Goal: Task Accomplishment & Management: Manage account settings

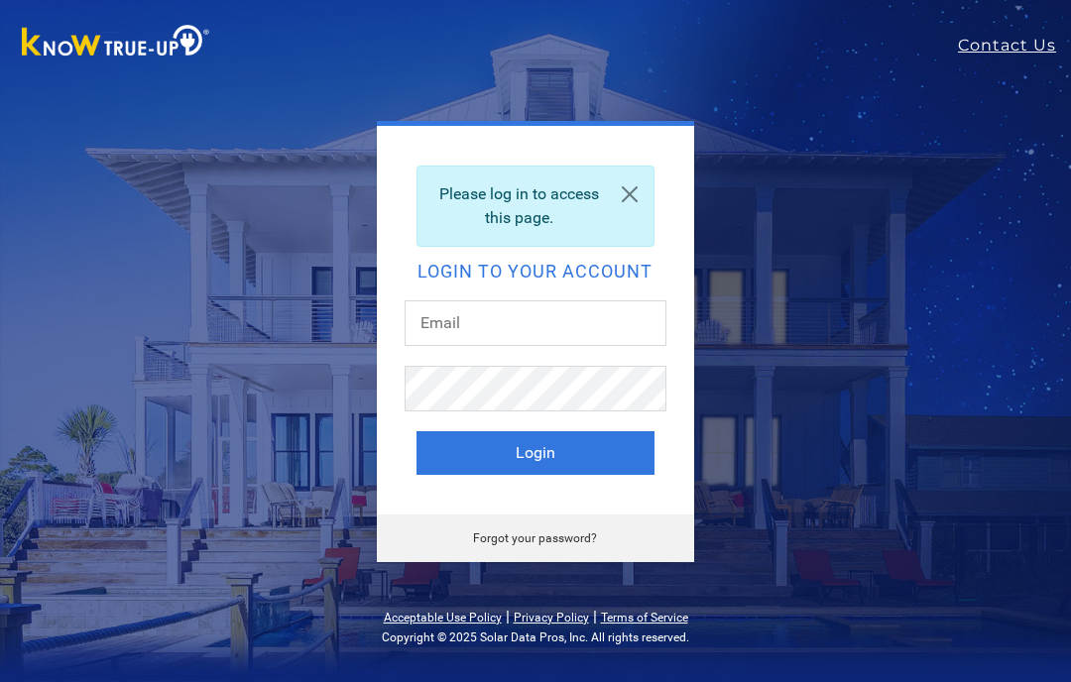
scroll to position [154, 0]
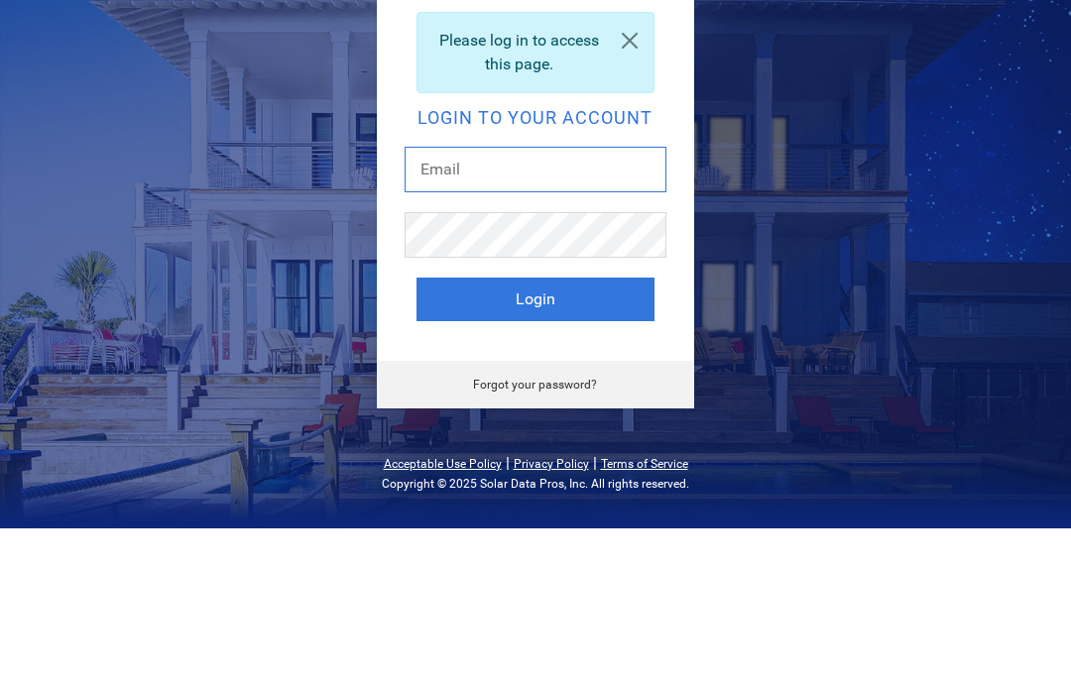
type input "[EMAIL_ADDRESS][DOMAIN_NAME]"
click at [534, 431] on button "Login" at bounding box center [535, 453] width 238 height 44
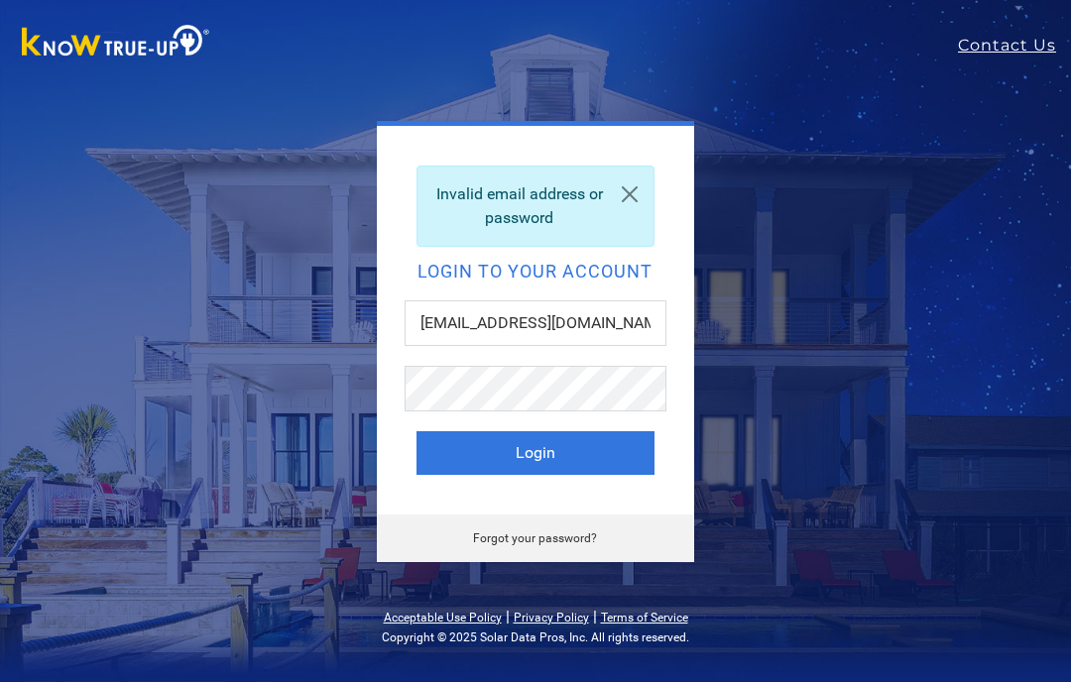
click at [629, 466] on button "Login" at bounding box center [535, 453] width 238 height 44
type input "[EMAIL_ADDRESS][DOMAIN_NAME]"
click at [619, 455] on button "Login" at bounding box center [535, 453] width 238 height 44
click at [648, 334] on input "jaznknaggs@comcast.net" at bounding box center [536, 323] width 262 height 46
type input "fishinggpa71@gmail.net"
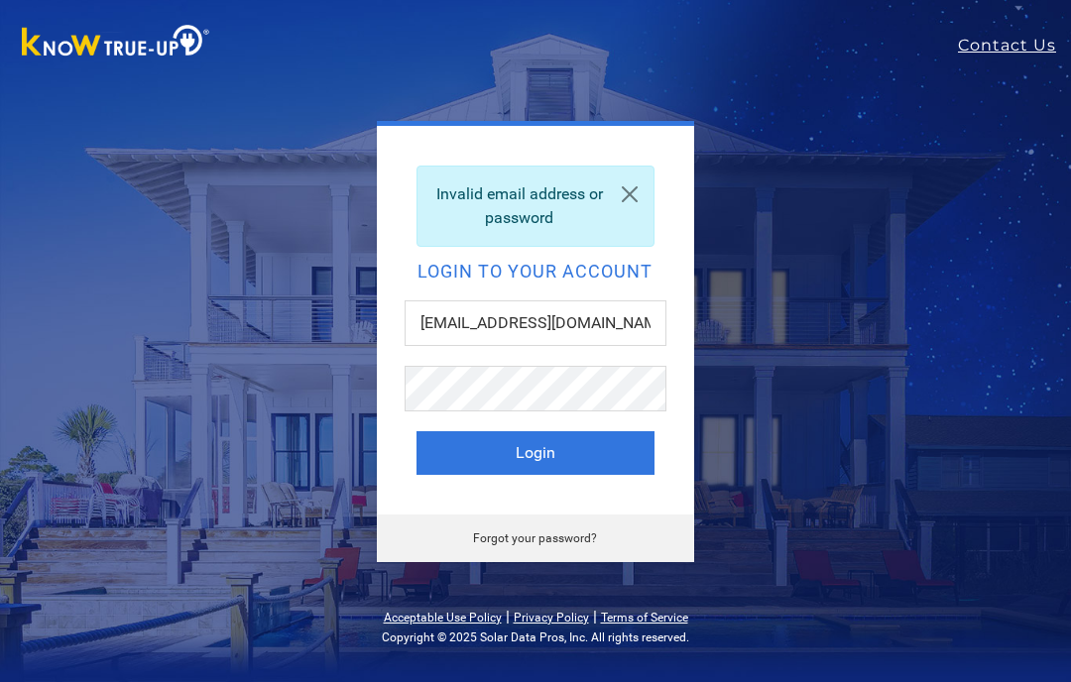
click at [603, 457] on button "Login" at bounding box center [535, 453] width 238 height 44
click at [1028, 46] on link "Contact Us" at bounding box center [1014, 46] width 113 height 24
click at [618, 456] on button "Login" at bounding box center [535, 453] width 238 height 44
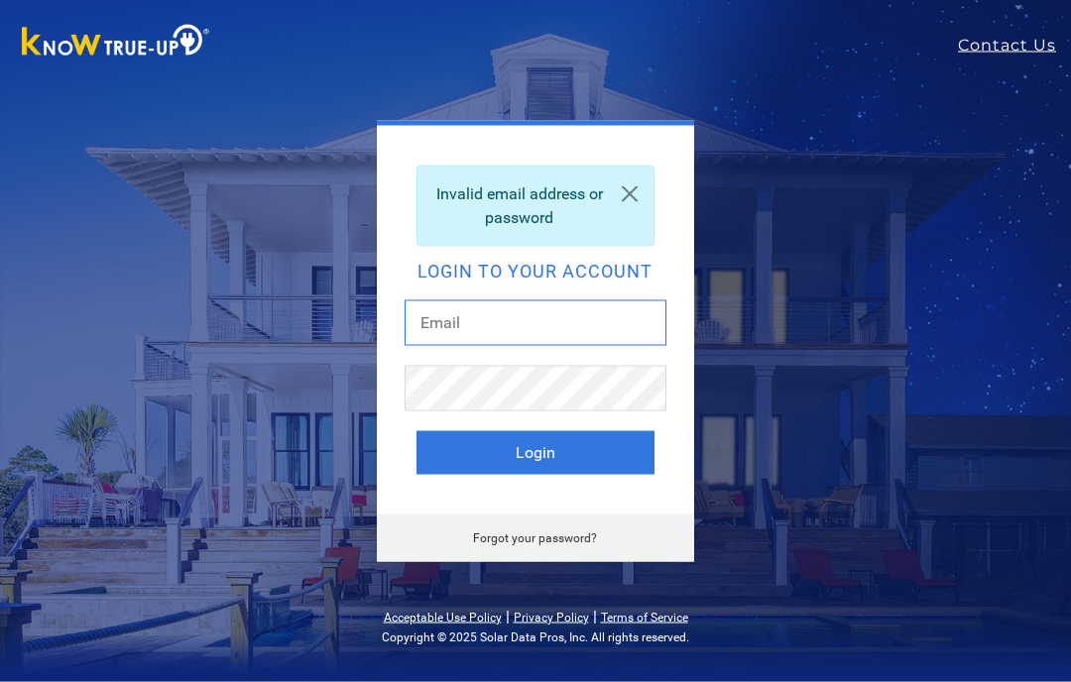
type input "[EMAIL_ADDRESS][DOMAIN_NAME]"
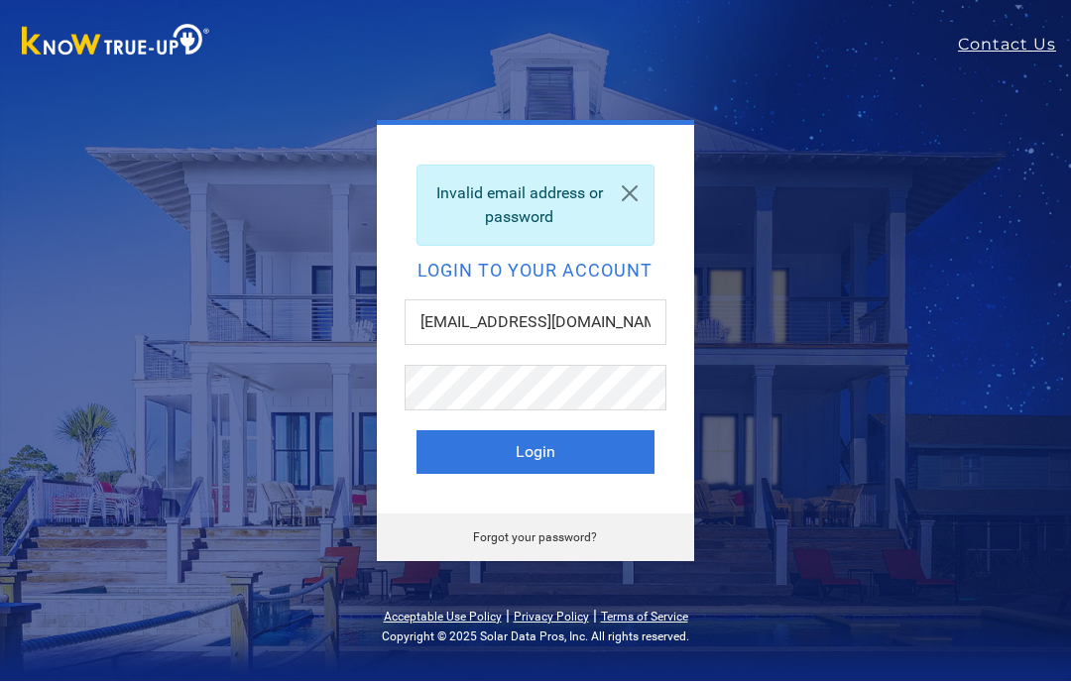
click at [602, 465] on button "Login" at bounding box center [535, 453] width 238 height 44
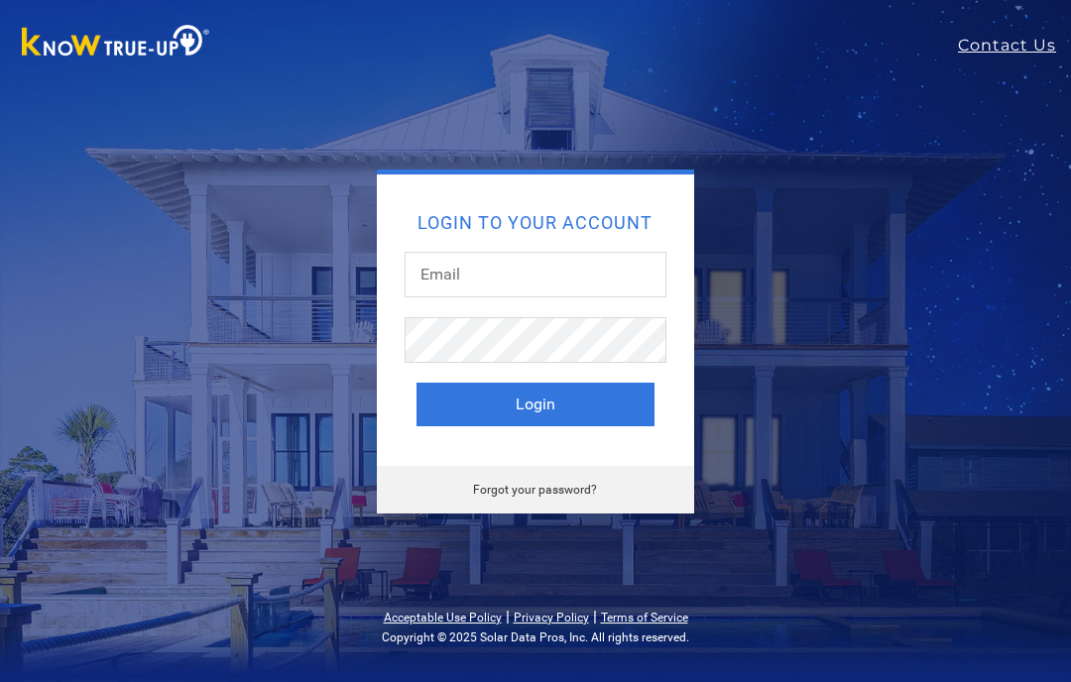
click at [535, 279] on input "text" at bounding box center [536, 275] width 262 height 46
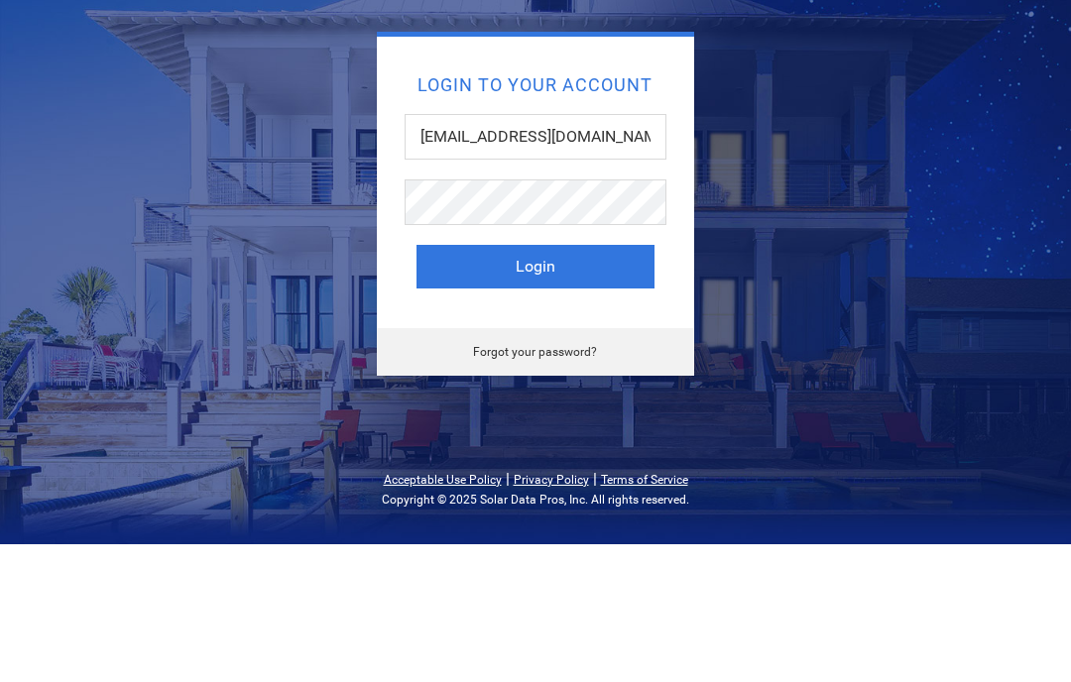
type input "[EMAIL_ADDRESS][DOMAIN_NAME]"
click at [583, 383] on button "Login" at bounding box center [535, 405] width 238 height 44
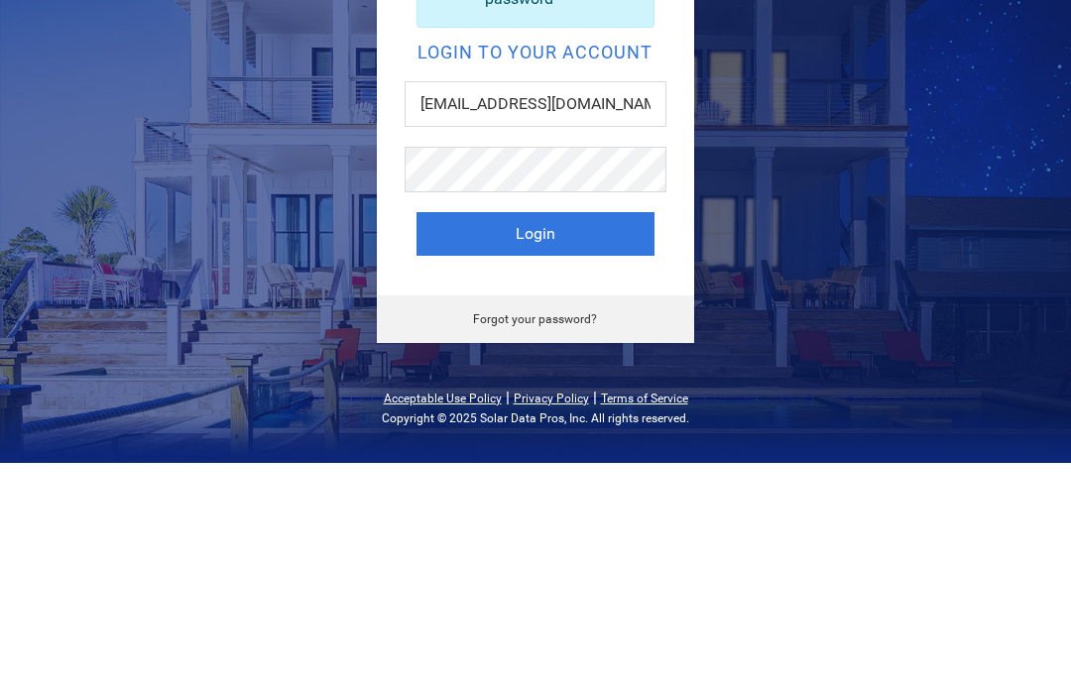
click at [534, 431] on button "Login" at bounding box center [535, 453] width 238 height 44
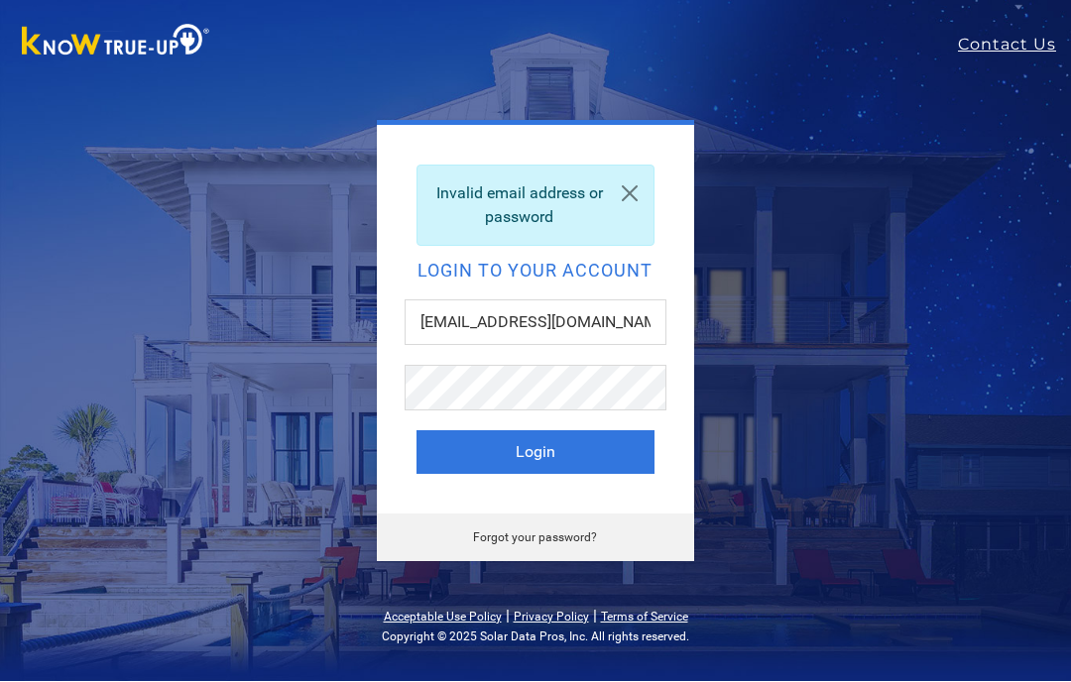
click at [622, 455] on button "Login" at bounding box center [535, 453] width 238 height 44
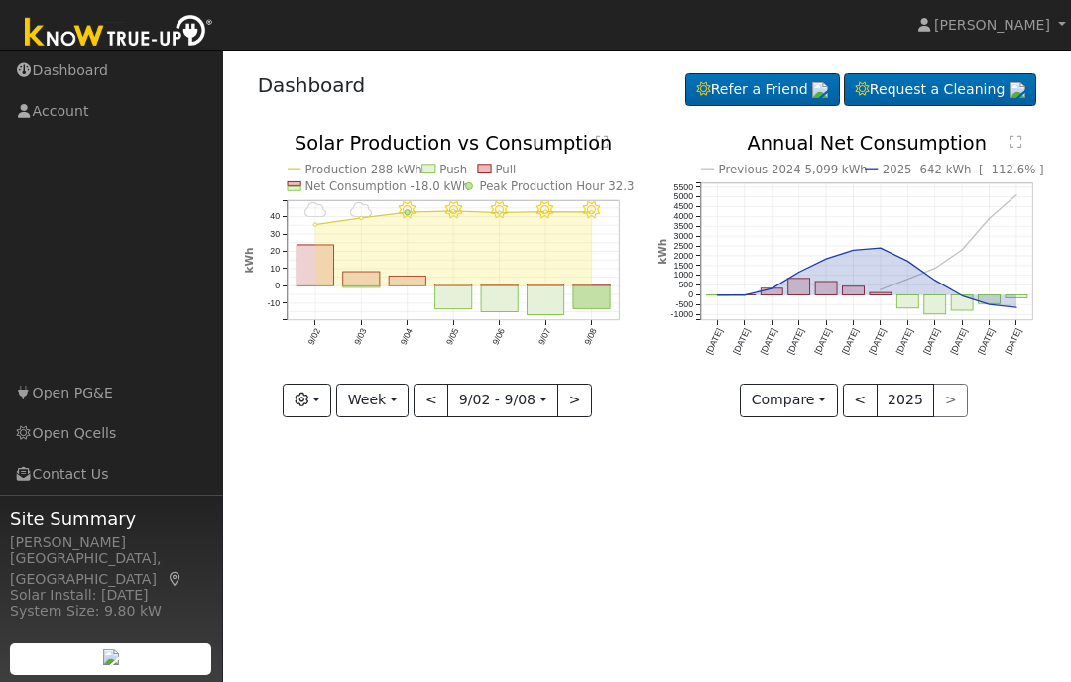
click at [1057, 32] on link "[PERSON_NAME]" at bounding box center [992, 25] width 159 height 50
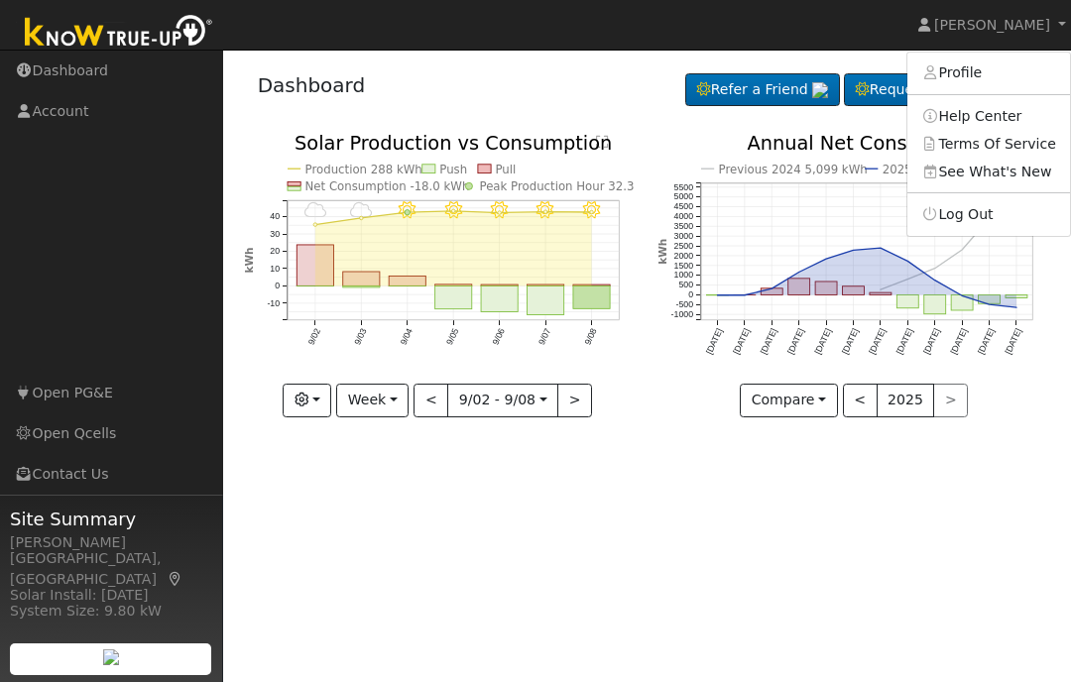
click at [1028, 71] on link "Profile" at bounding box center [988, 73] width 163 height 28
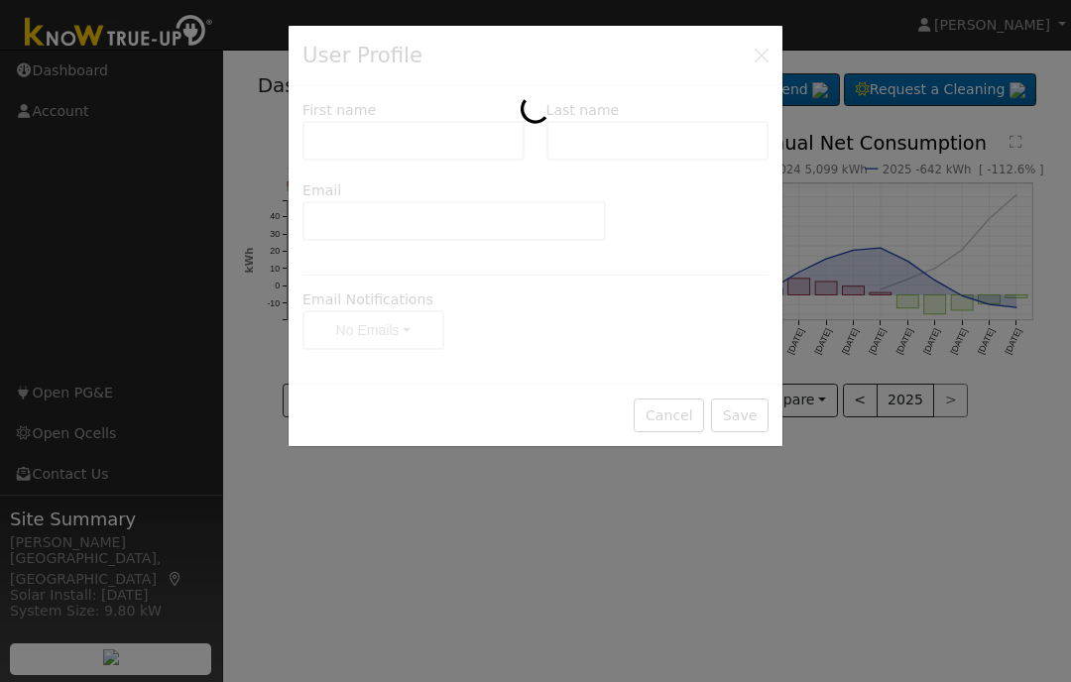
type input "[PERSON_NAME]"
type input "[EMAIL_ADDRESS][DOMAIN_NAME]"
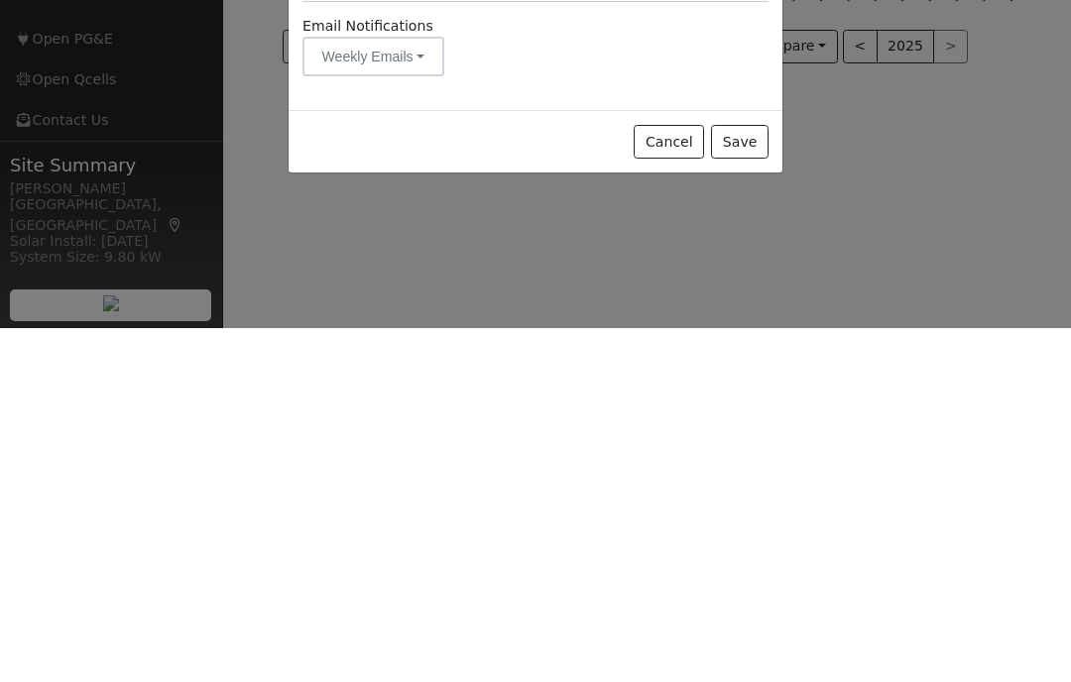
click at [743, 479] on button "Save" at bounding box center [740, 496] width 58 height 34
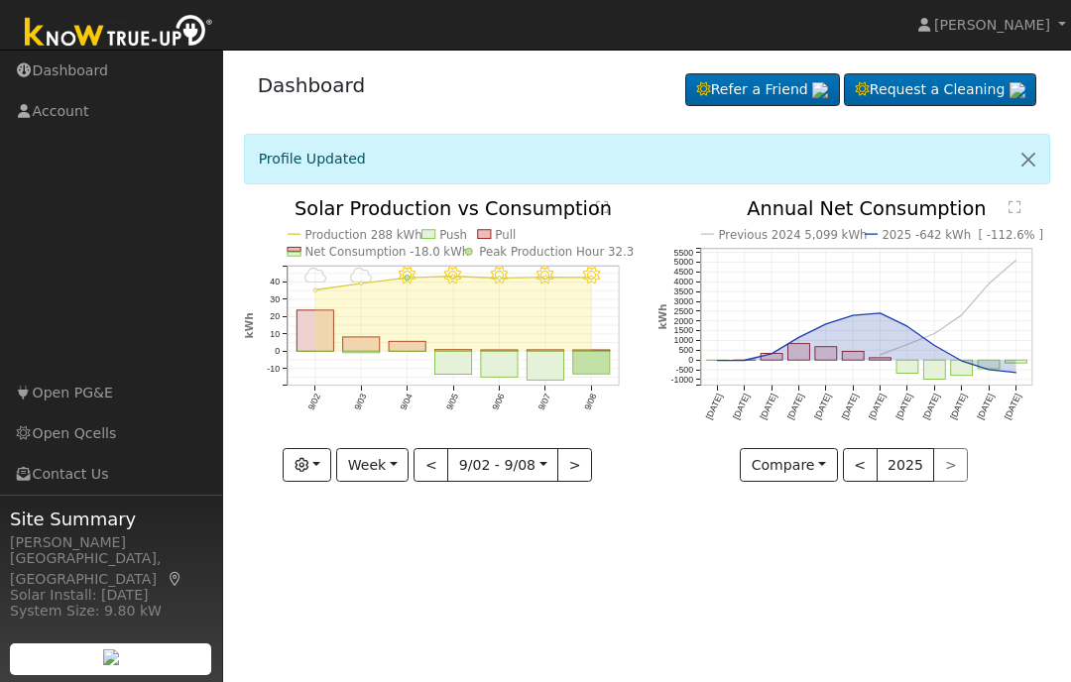
click at [431, 474] on button "<" at bounding box center [430, 465] width 35 height 34
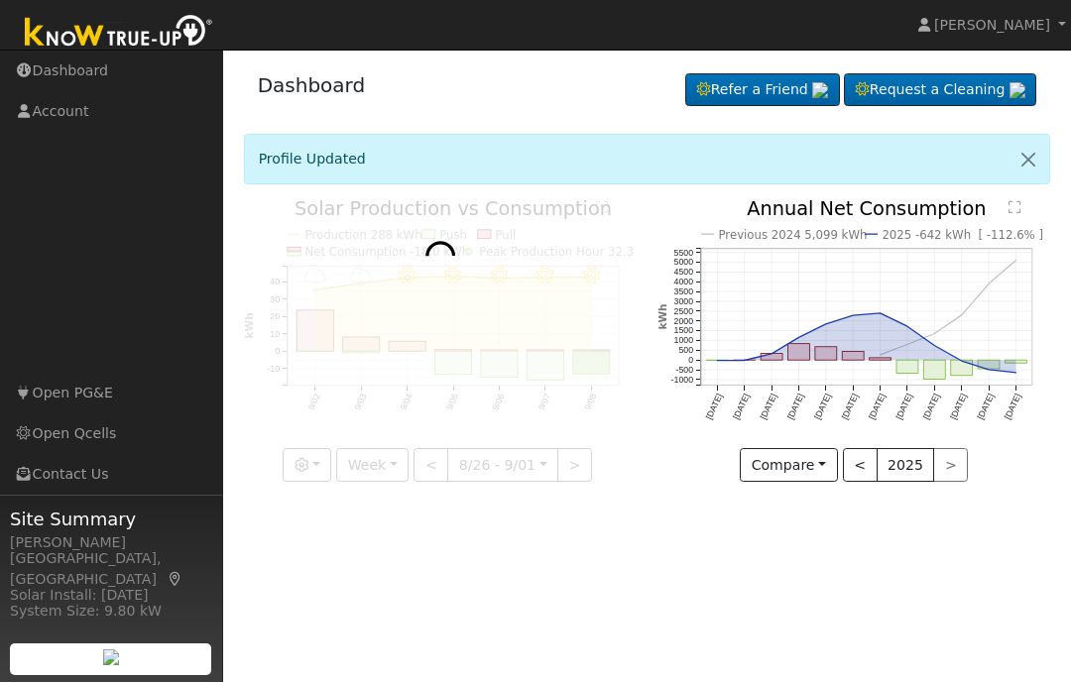
click at [429, 478] on div at bounding box center [440, 341] width 393 height 284
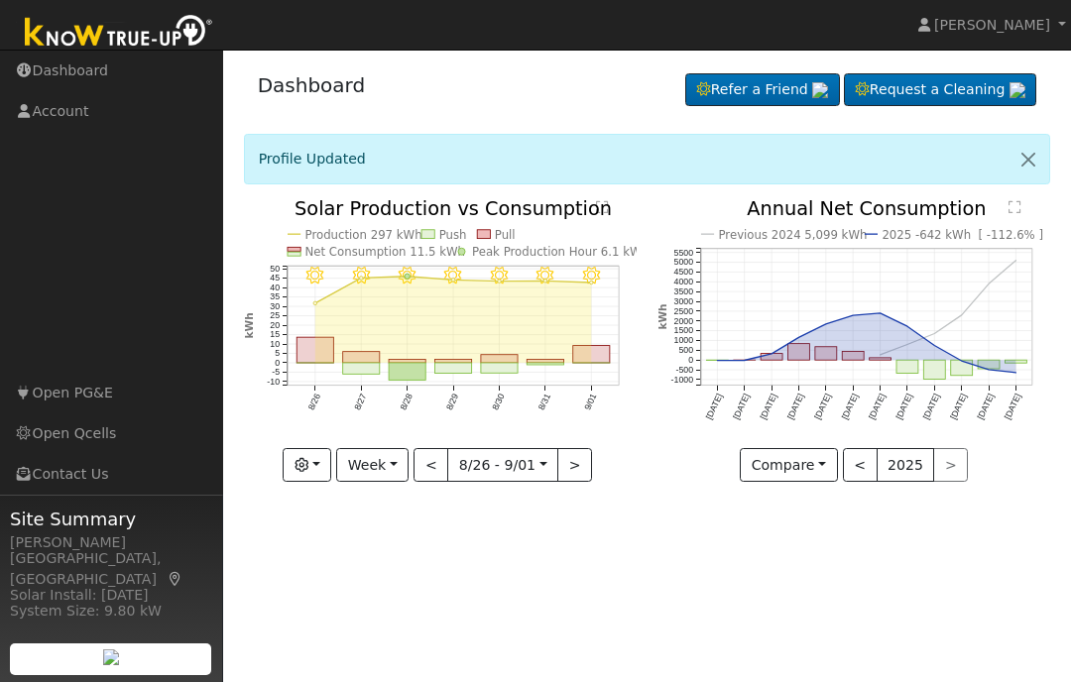
click at [440, 470] on button "<" at bounding box center [430, 465] width 35 height 34
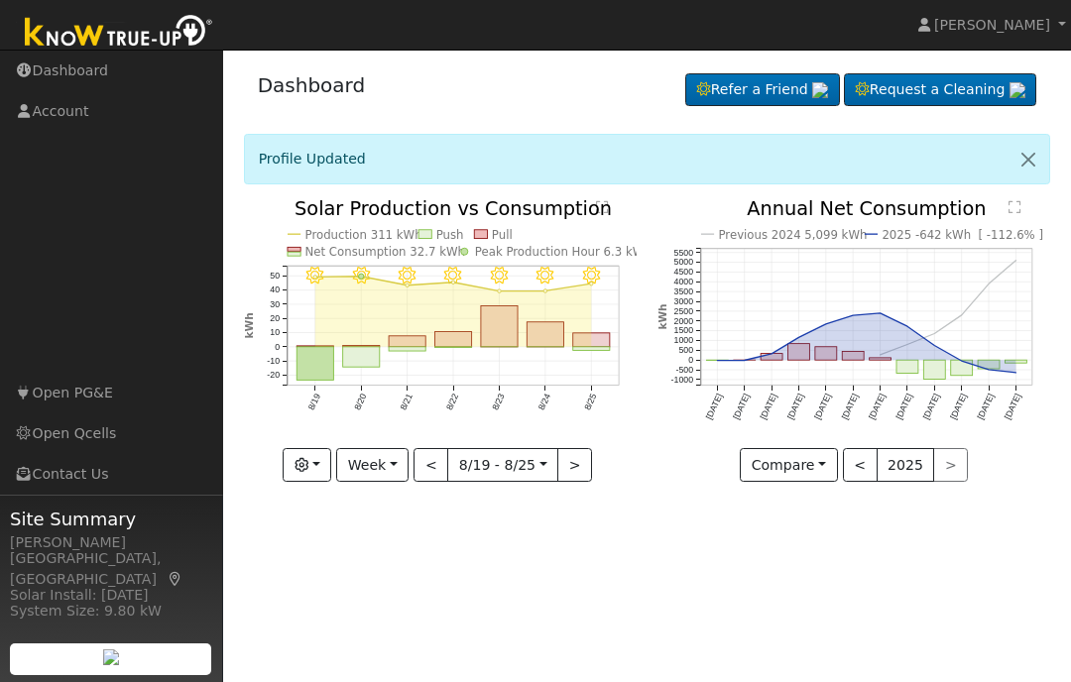
click at [446, 473] on button "<" at bounding box center [430, 465] width 35 height 34
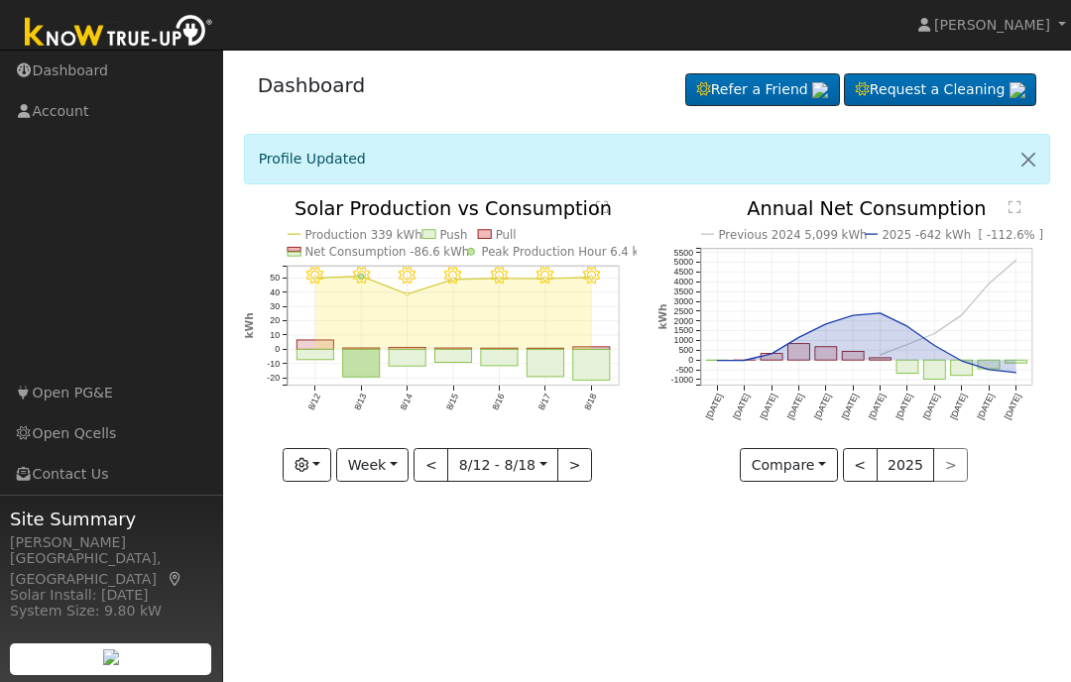
click at [387, 469] on button "Week" at bounding box center [372, 465] width 72 height 34
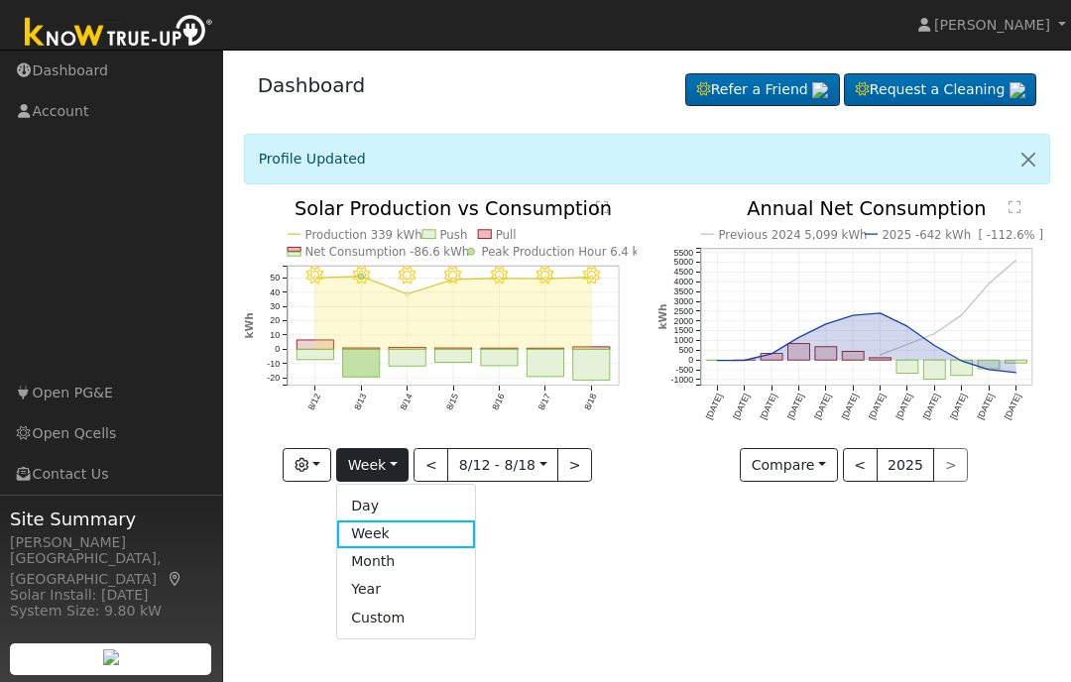
click at [394, 509] on link "Day" at bounding box center [406, 506] width 138 height 28
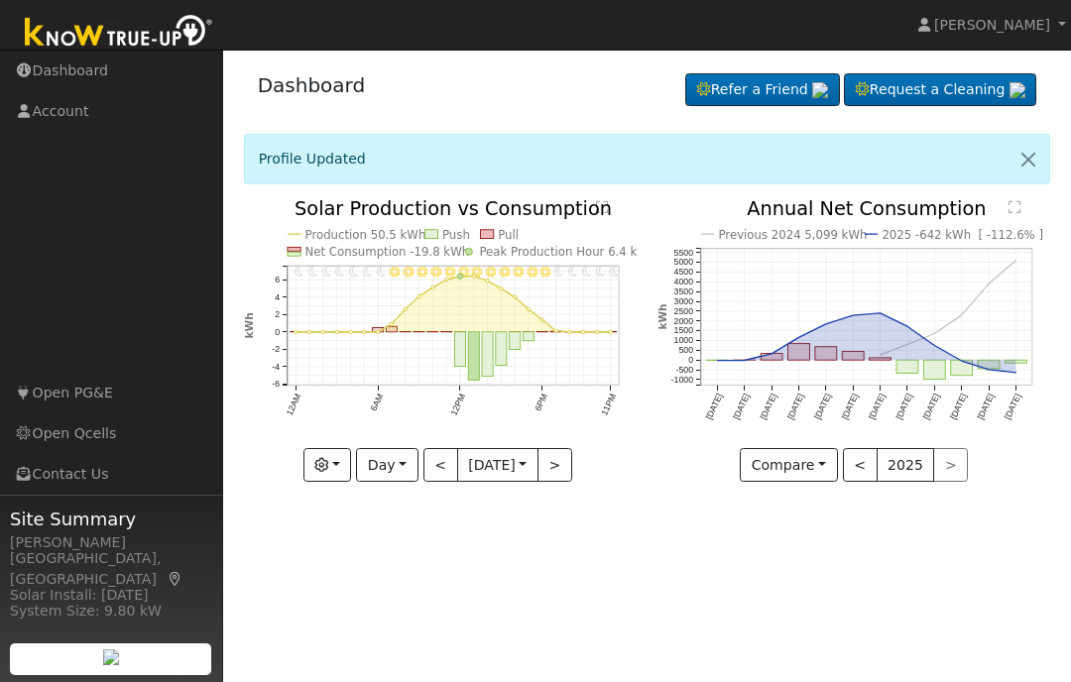
click at [559, 473] on button ">" at bounding box center [554, 465] width 35 height 34
click at [551, 469] on button ">" at bounding box center [554, 465] width 35 height 34
click at [551, 471] on button ">" at bounding box center [554, 465] width 35 height 34
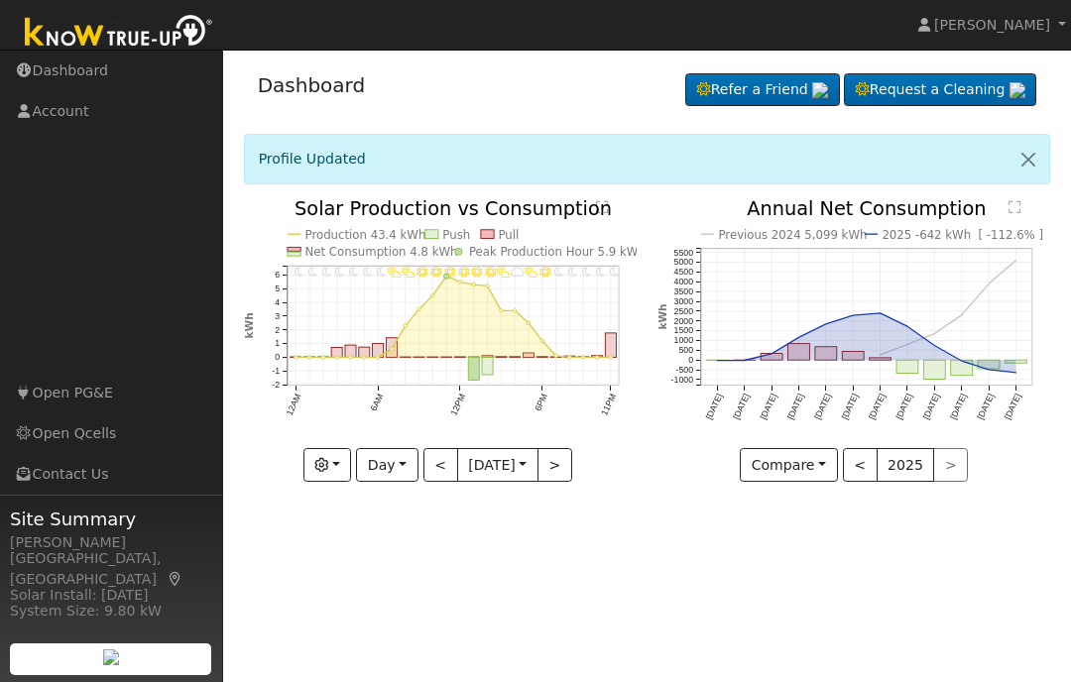
click at [553, 478] on button ">" at bounding box center [554, 465] width 35 height 34
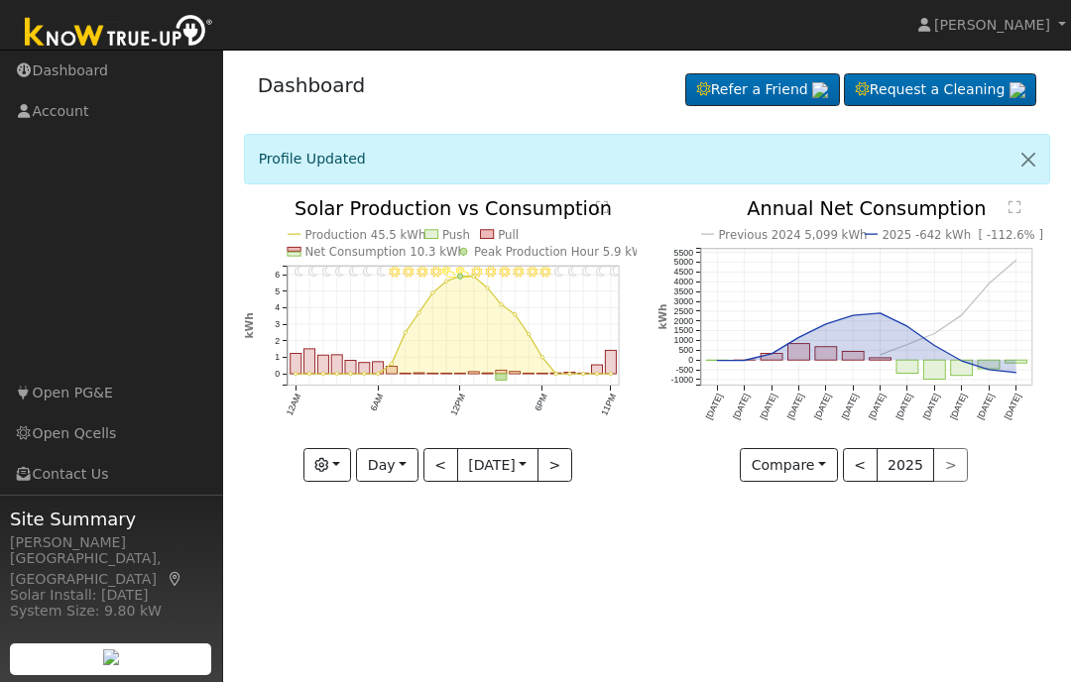
click at [396, 470] on button "Day" at bounding box center [386, 465] width 61 height 34
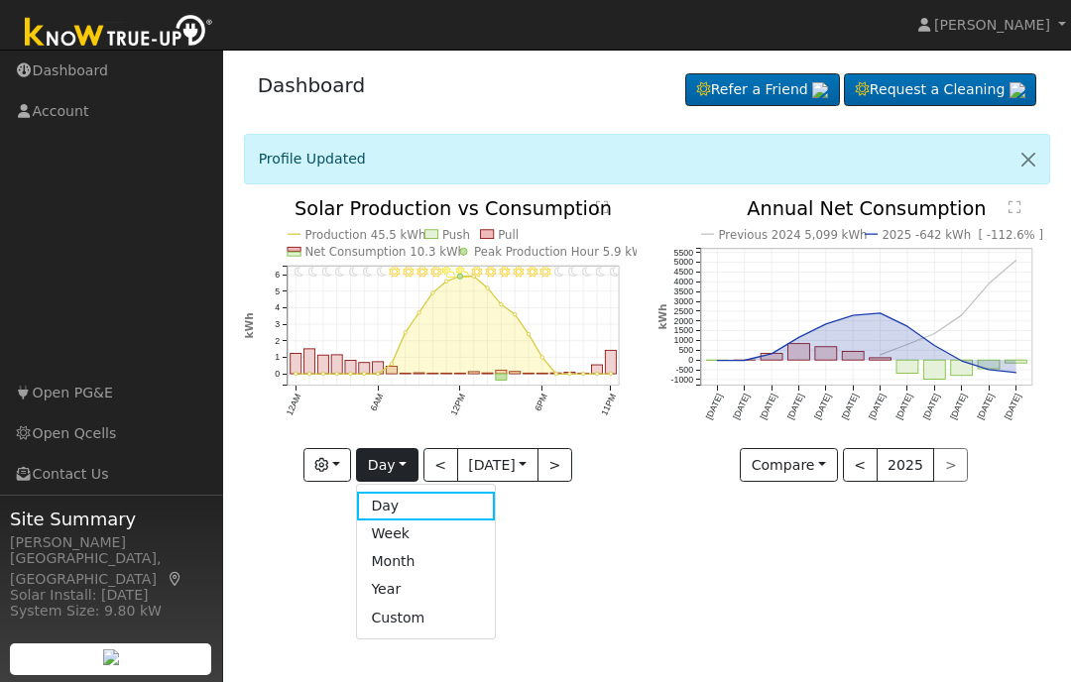
click at [402, 541] on link "Week" at bounding box center [426, 535] width 138 height 28
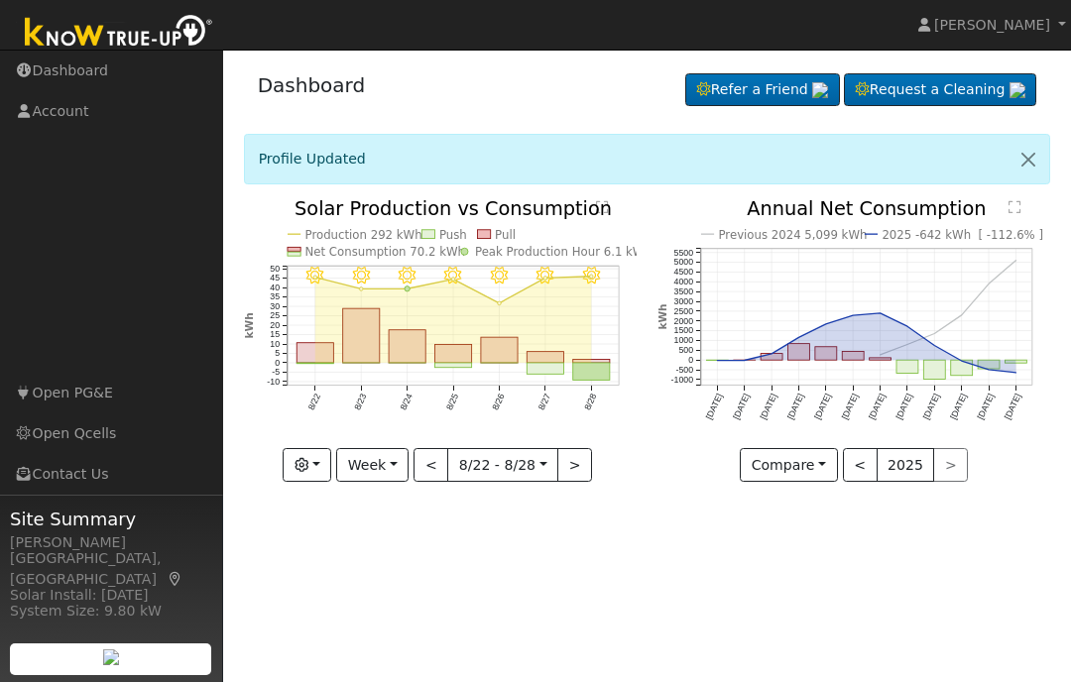
click at [587, 472] on button ">" at bounding box center [574, 465] width 35 height 34
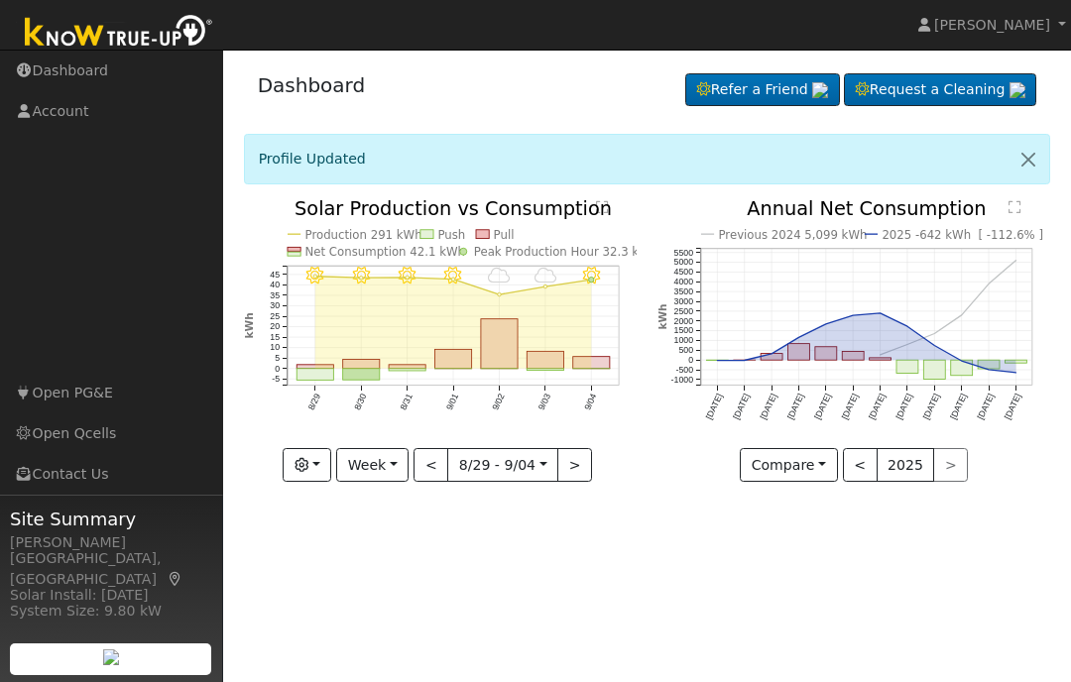
click at [577, 474] on button ">" at bounding box center [574, 465] width 35 height 34
type input "2025-09-05"
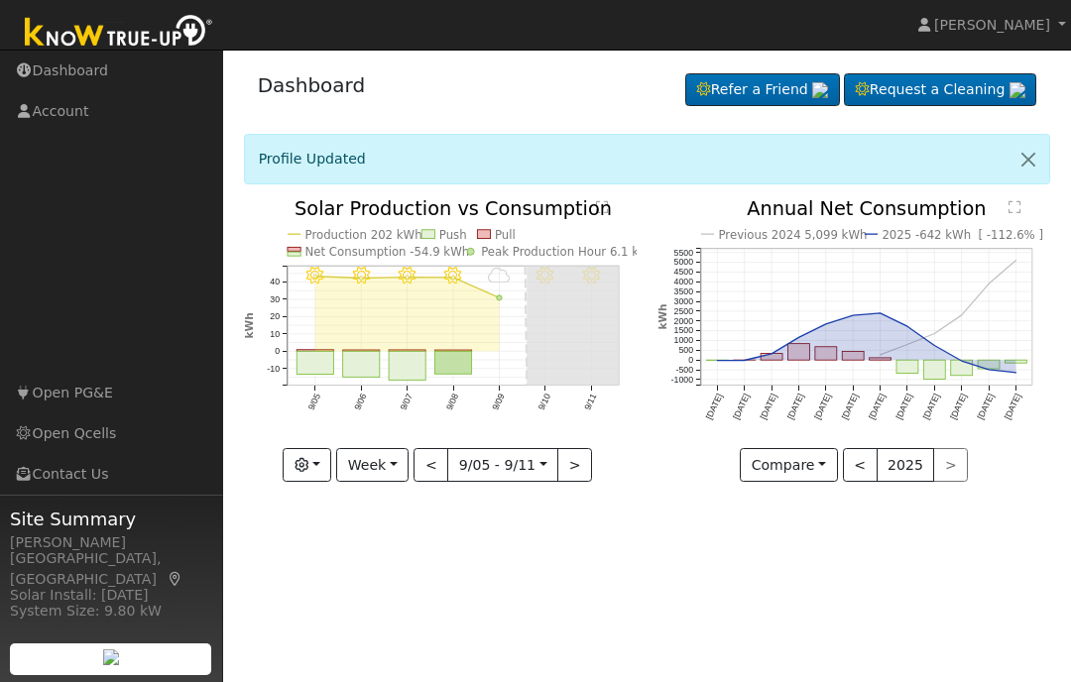
click at [1041, 29] on span "Steve Knaggs" at bounding box center [992, 25] width 116 height 16
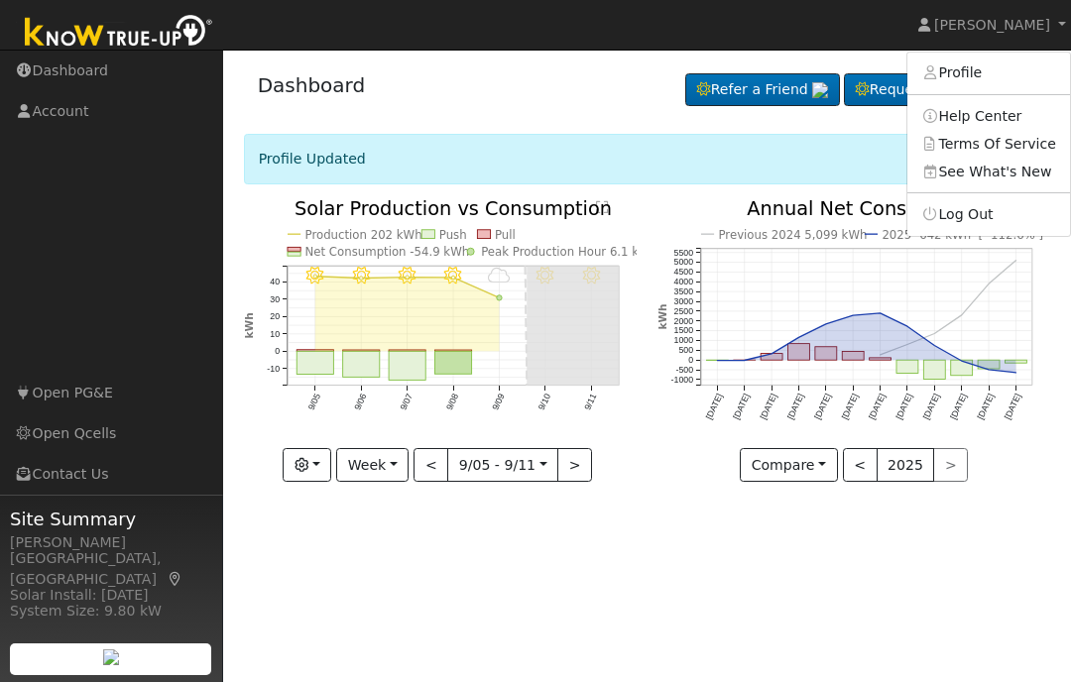
click at [997, 76] on link "Profile" at bounding box center [988, 73] width 163 height 28
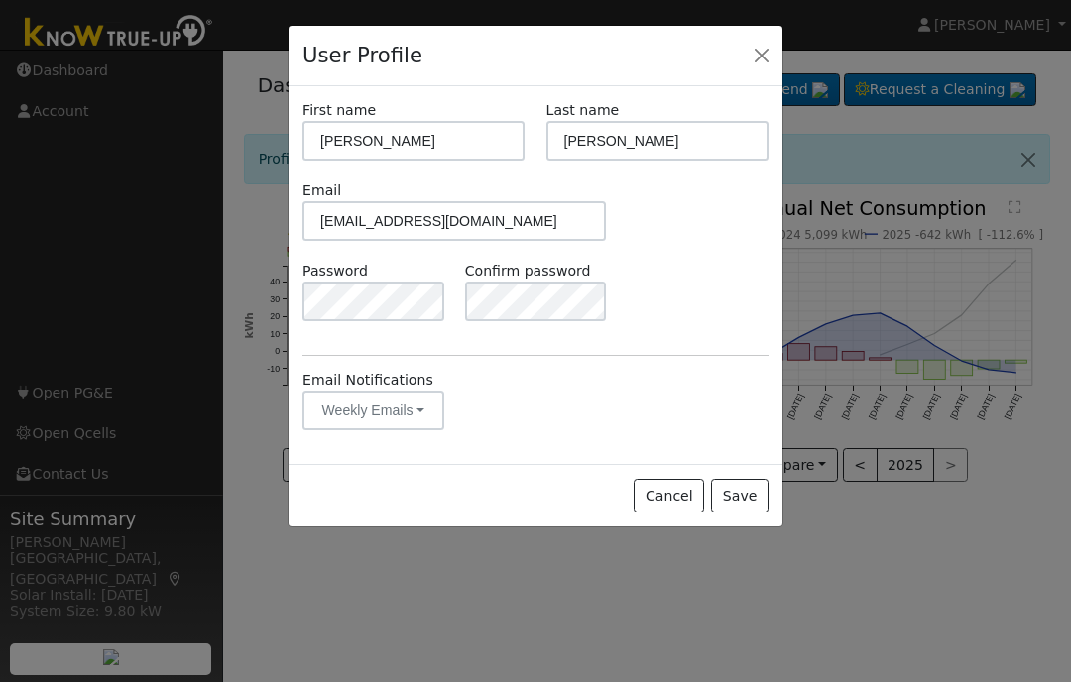
click at [753, 47] on button "Close" at bounding box center [762, 56] width 28 height 28
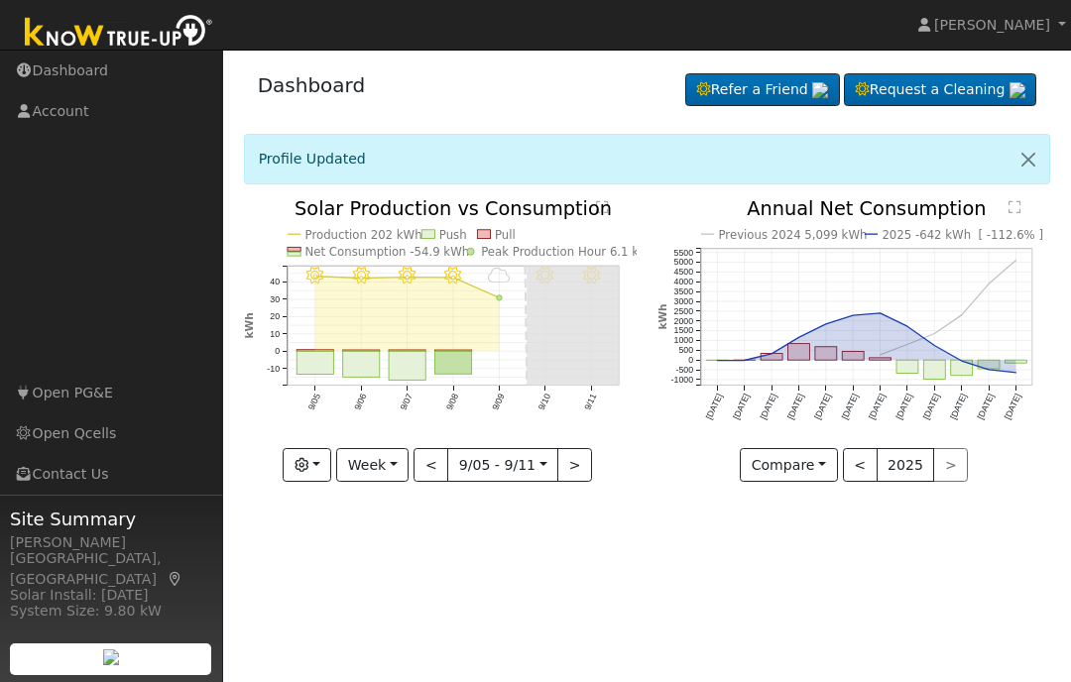
click at [1057, 40] on link "Steve Knaggs" at bounding box center [992, 25] width 159 height 50
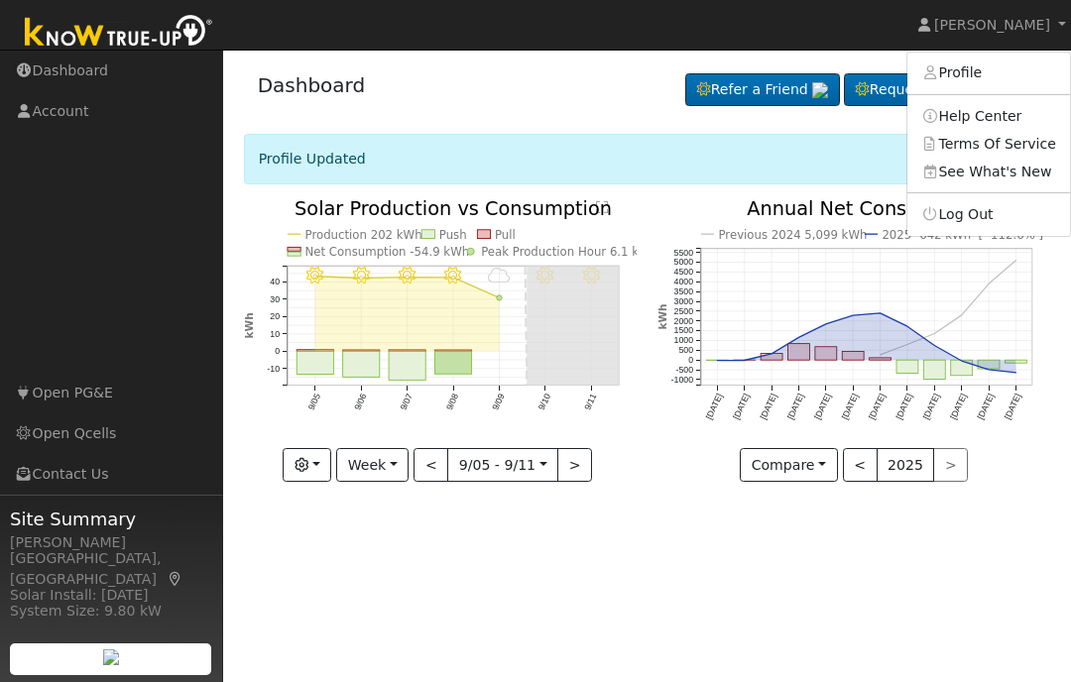
click at [1007, 208] on link "Log Out" at bounding box center [988, 214] width 163 height 28
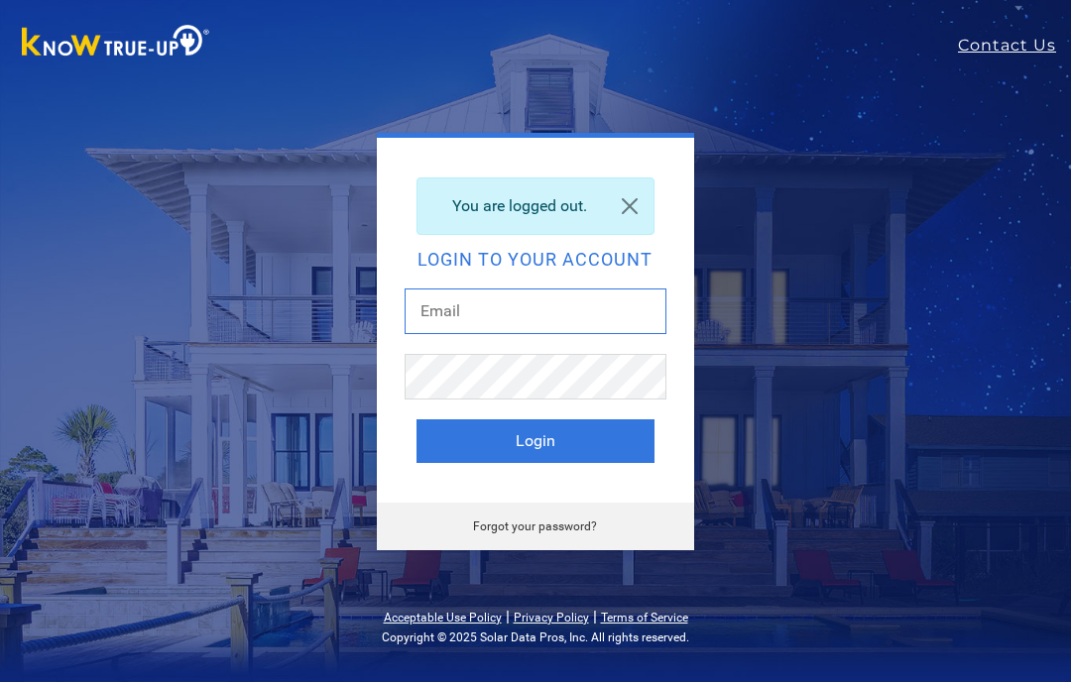
type input "[EMAIL_ADDRESS][DOMAIN_NAME]"
click at [534, 440] on button "Login" at bounding box center [535, 441] width 238 height 44
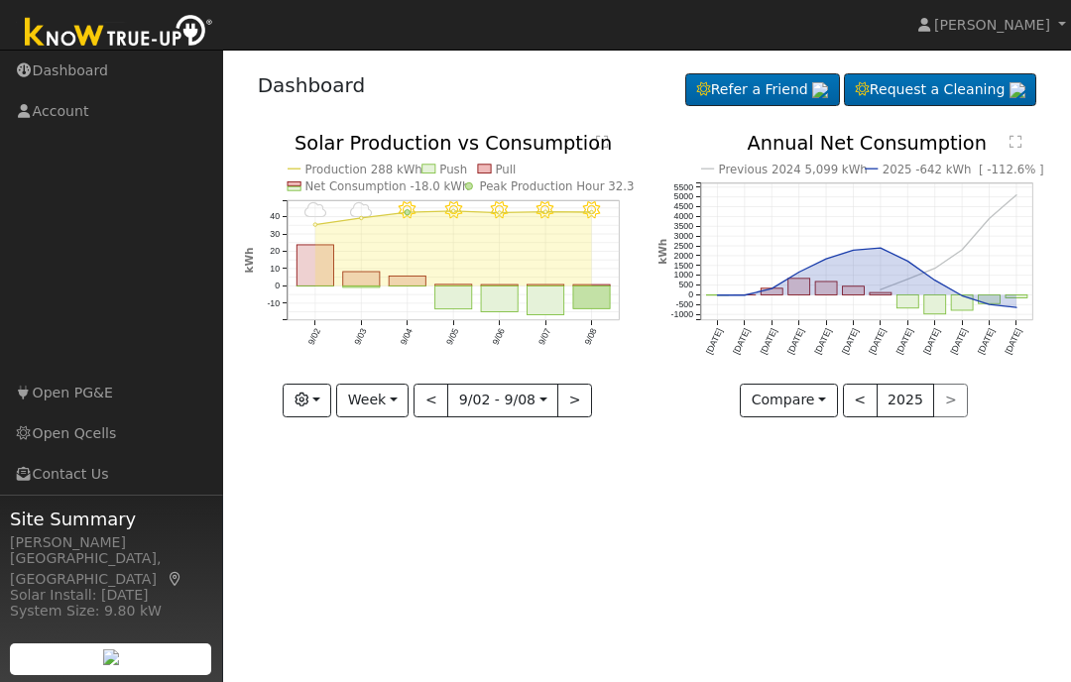
click at [434, 413] on button "<" at bounding box center [430, 401] width 35 height 34
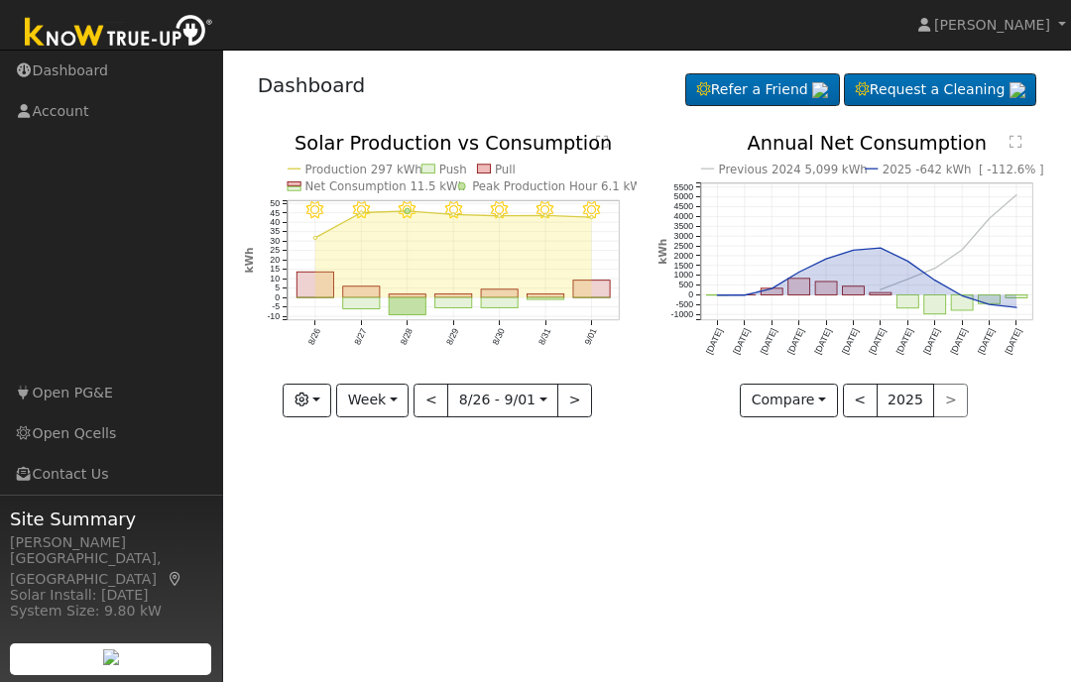
click at [434, 409] on button "<" at bounding box center [430, 401] width 35 height 34
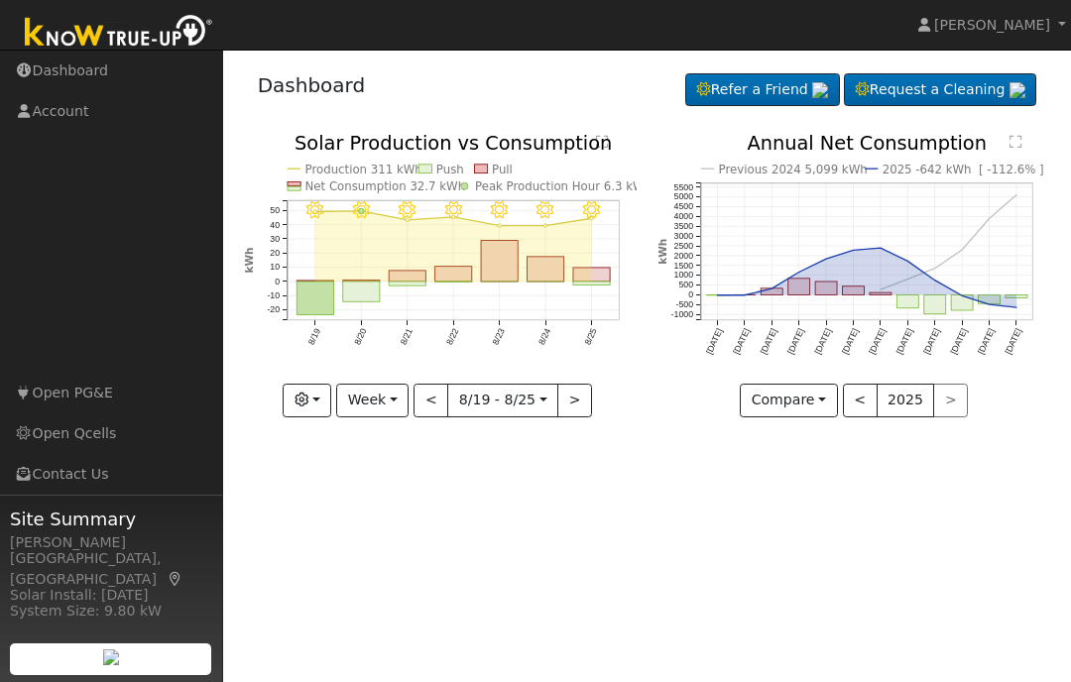
click at [586, 400] on button ">" at bounding box center [574, 401] width 35 height 34
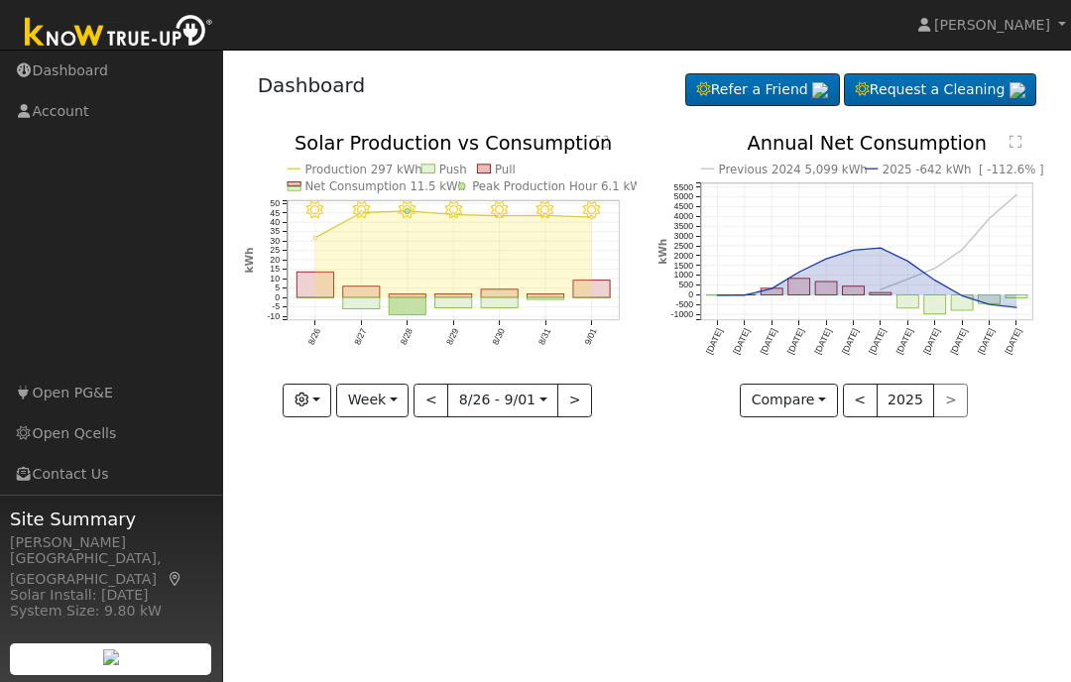
click at [578, 410] on button ">" at bounding box center [574, 401] width 35 height 34
type input "[DATE]"
